Goal: Transaction & Acquisition: Download file/media

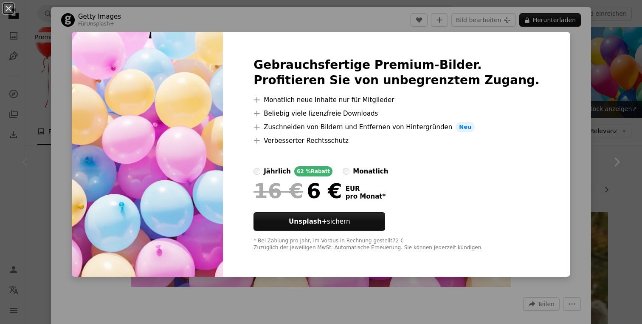
click at [564, 51] on div "An X shape Gebrauchsfertige Premium-Bilder. Profitieren Sie von unbegrenztem Zu…" at bounding box center [321, 162] width 642 height 324
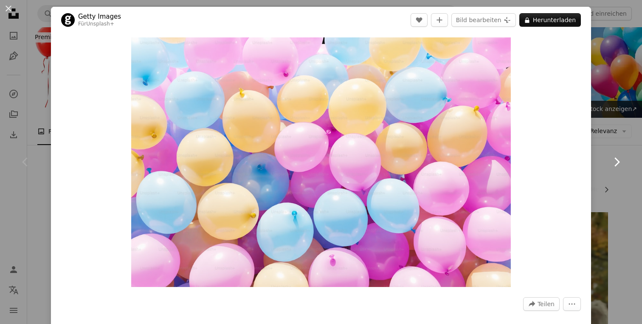
click at [632, 121] on link "Chevron right" at bounding box center [616, 162] width 51 height 82
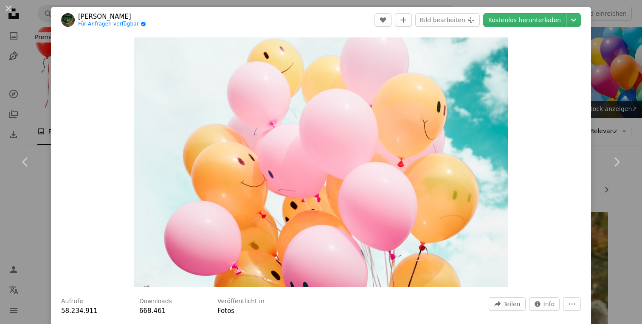
click at [604, 68] on div "An X shape Chevron left Chevron right Madison Oren Für Anfragen verfügbar A che…" at bounding box center [321, 162] width 642 height 324
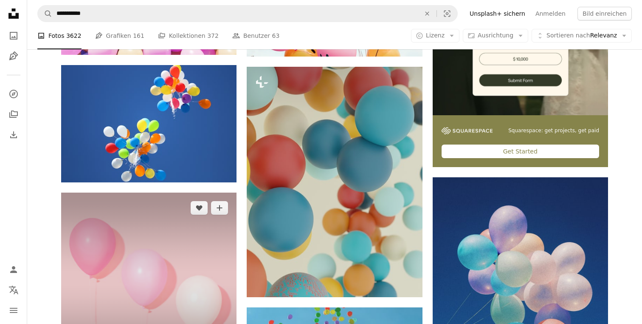
scroll to position [272, 0]
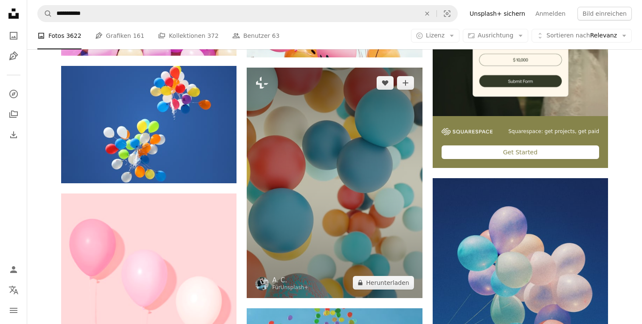
click at [329, 181] on img at bounding box center [334, 183] width 175 height 230
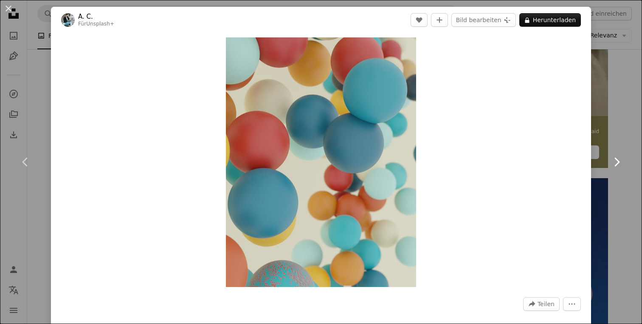
click at [635, 152] on link "Chevron right" at bounding box center [616, 162] width 51 height 82
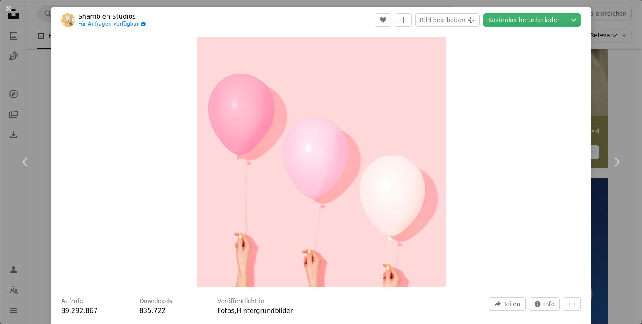
click at [628, 119] on div "An X shape Chevron left Chevron right [PERSON_NAME] Studios Für Anfragen verfüg…" at bounding box center [321, 162] width 642 height 324
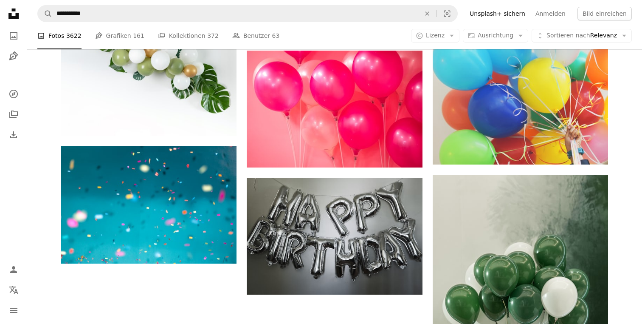
scroll to position [981, 0]
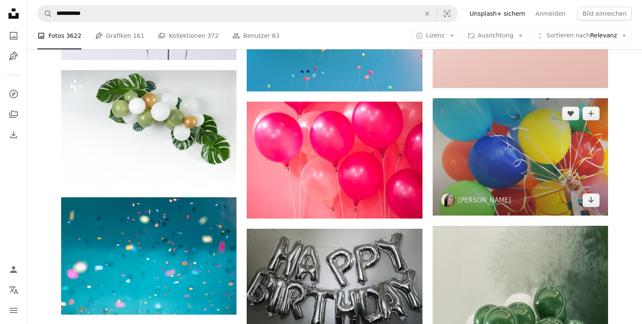
click at [491, 175] on img at bounding box center [520, 156] width 175 height 117
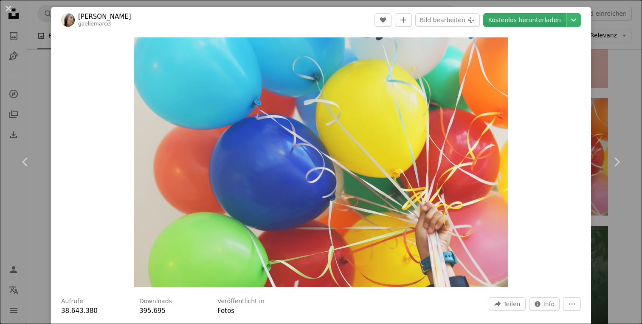
click at [535, 25] on link "Kostenlos herunterladen" at bounding box center [524, 20] width 83 height 14
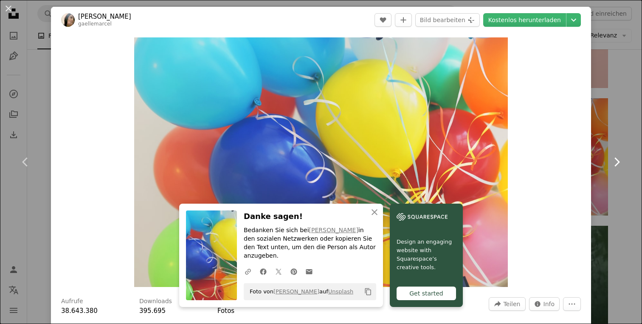
click at [625, 131] on link "Chevron right" at bounding box center [616, 162] width 51 height 82
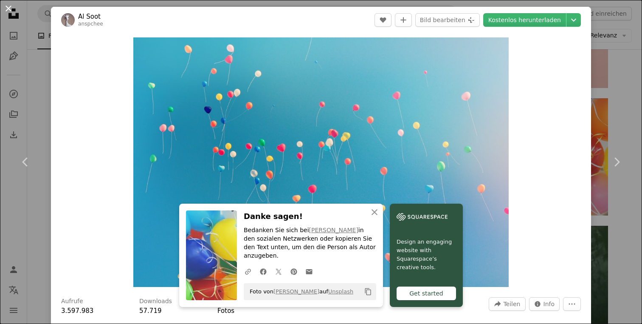
click at [5, 9] on button "An X shape" at bounding box center [8, 8] width 10 height 10
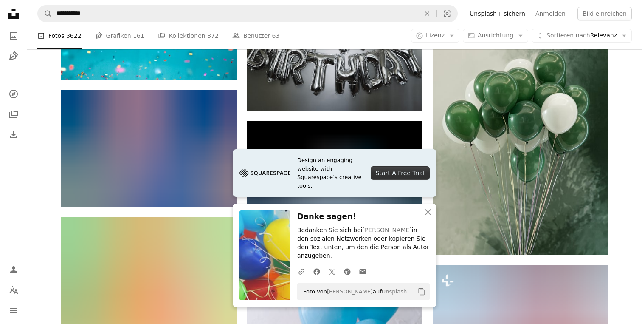
scroll to position [1271, 0]
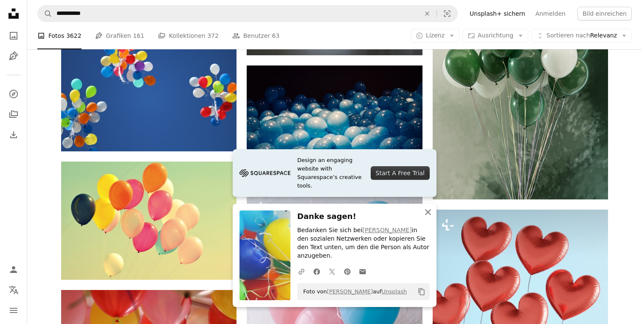
click at [428, 215] on icon "button" at bounding box center [428, 212] width 6 height 6
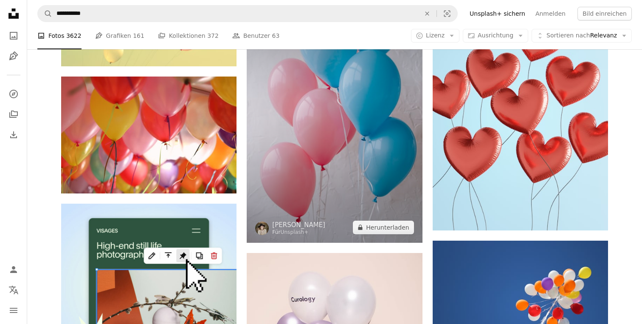
scroll to position [1485, 0]
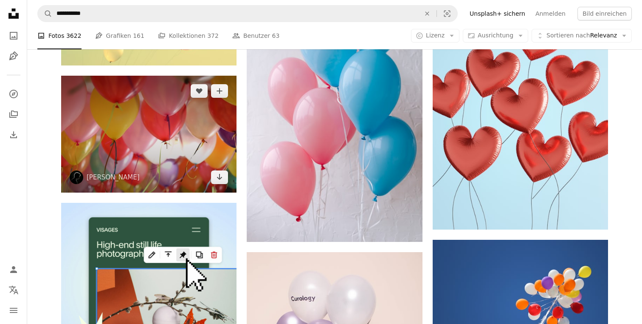
click at [179, 146] on img at bounding box center [148, 134] width 175 height 117
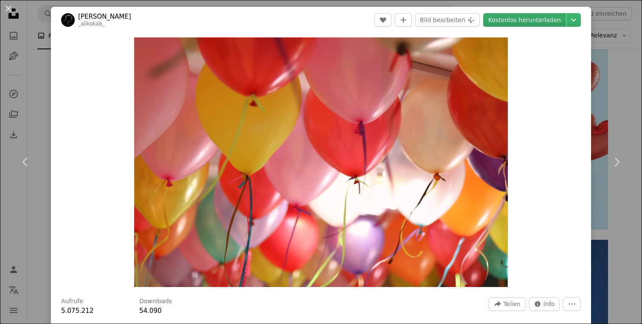
click at [520, 22] on link "Kostenlos herunterladen" at bounding box center [524, 20] width 83 height 14
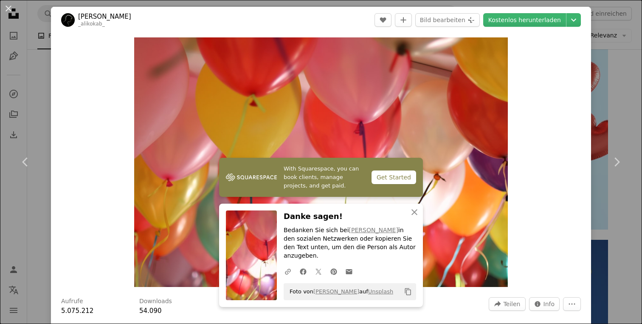
scroll to position [483, 0]
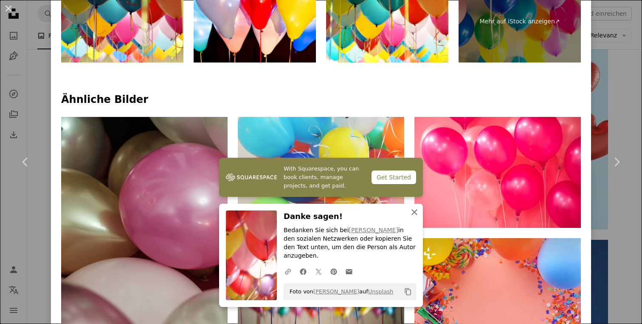
click at [416, 215] on icon "button" at bounding box center [414, 212] width 6 height 6
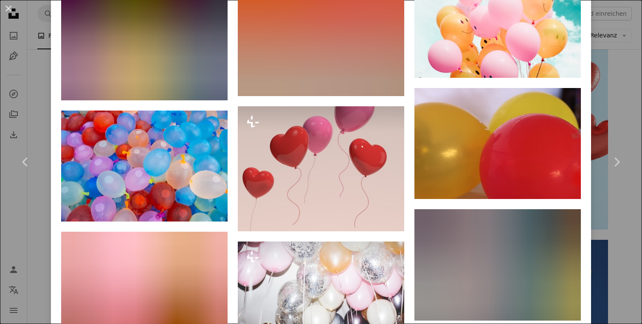
scroll to position [1047, 0]
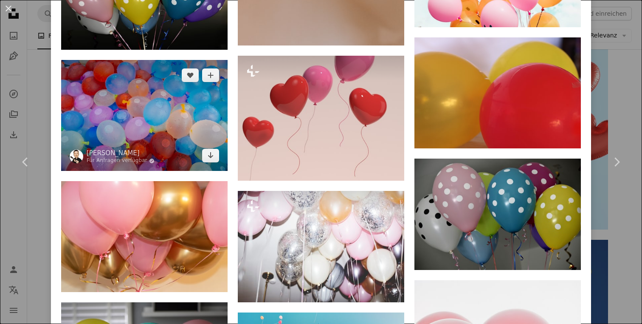
click at [150, 85] on img at bounding box center [144, 115] width 166 height 111
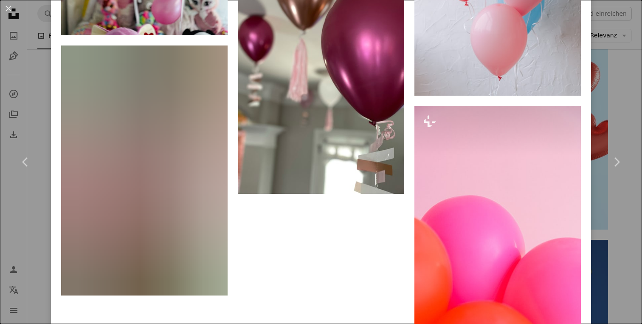
scroll to position [3773, 0]
